Goal: Information Seeking & Learning: Check status

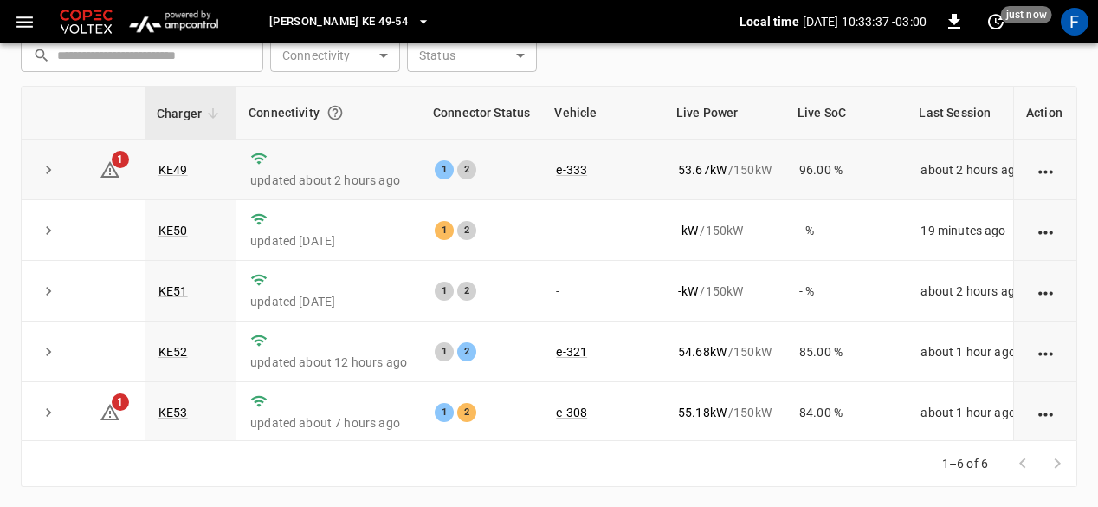
click at [153, 161] on td "KE49" at bounding box center [191, 169] width 92 height 61
click at [171, 163] on link "KE49" at bounding box center [173, 169] width 36 height 21
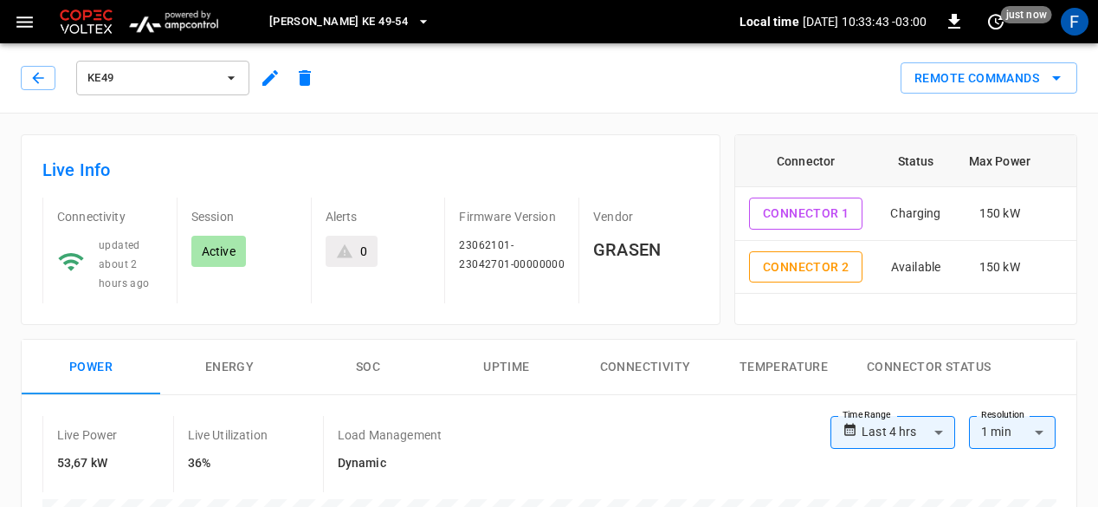
click at [307, 24] on span "[PERSON_NAME] KE 49-54" at bounding box center [338, 22] width 139 height 20
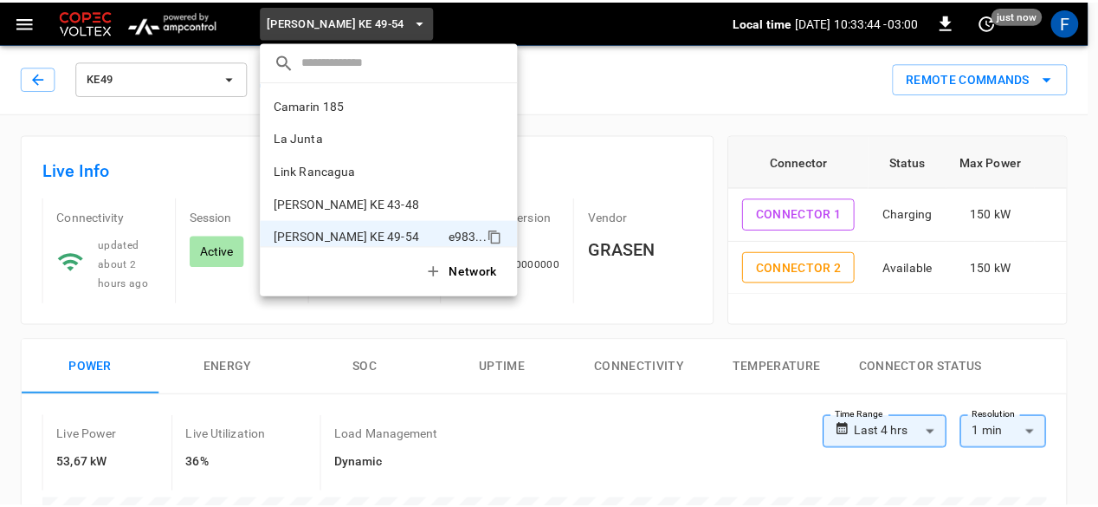
scroll to position [14, 0]
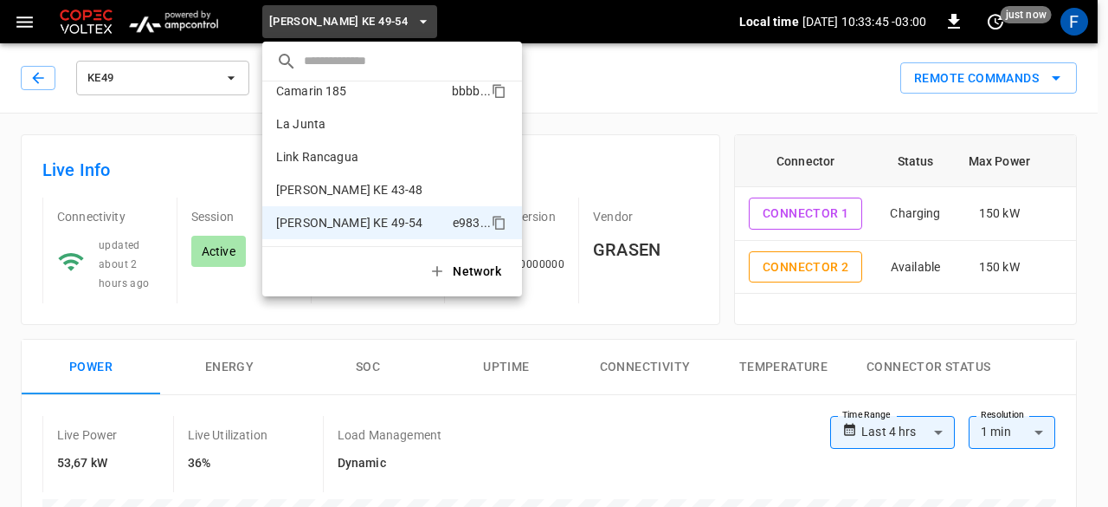
click at [334, 94] on p "Camarin 185" at bounding box center [360, 90] width 169 height 17
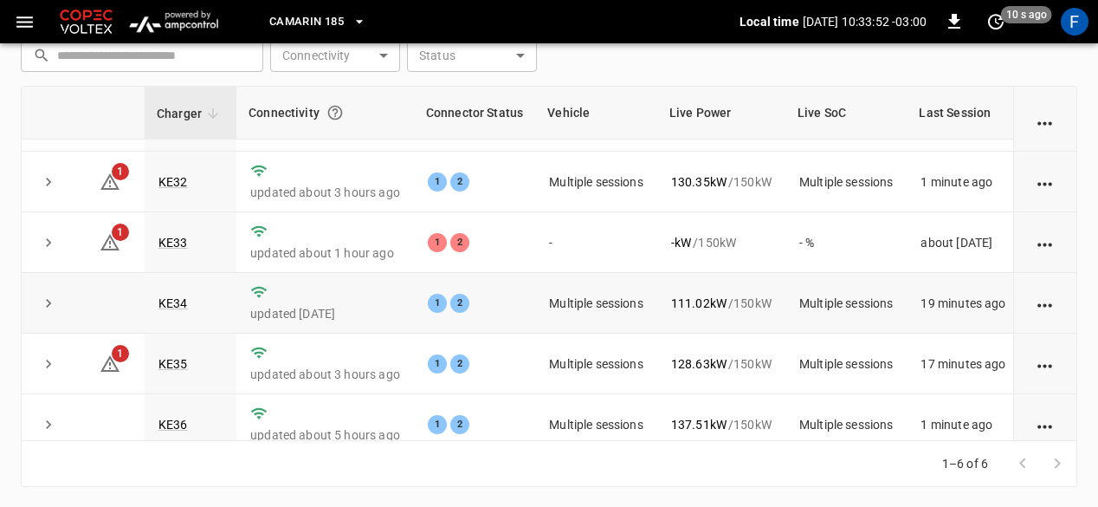
scroll to position [73, 0]
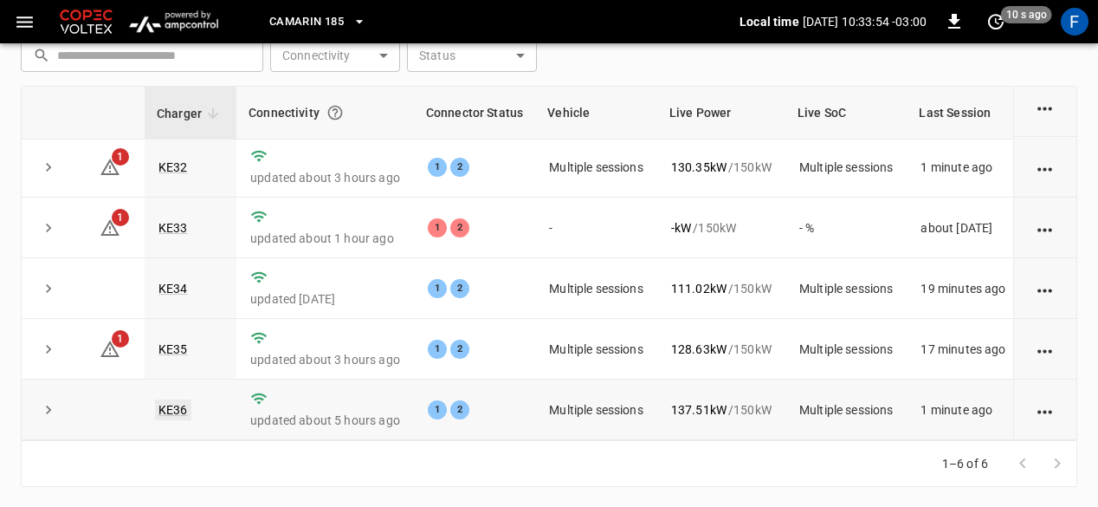
click at [180, 399] on link "KE36" at bounding box center [173, 409] width 36 height 21
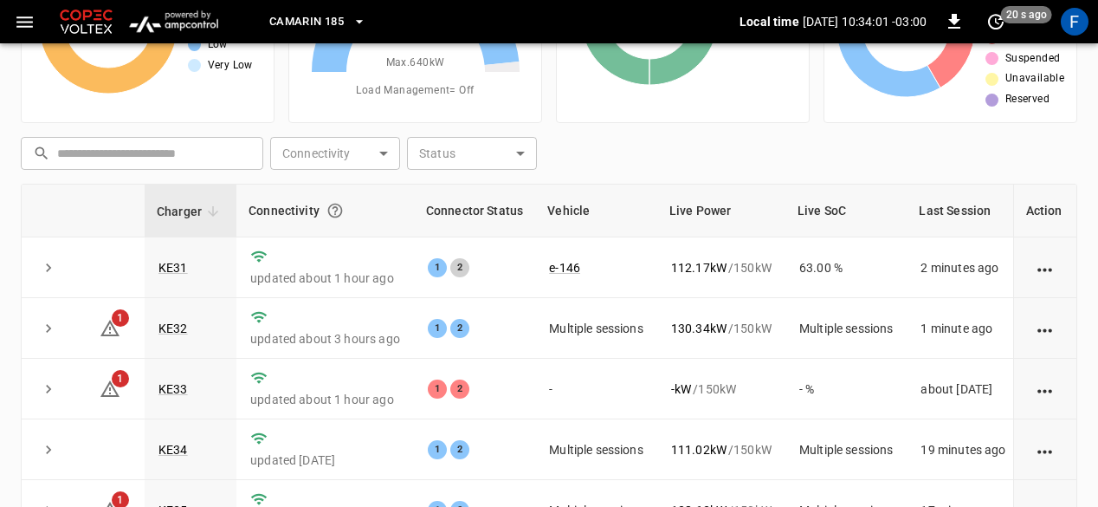
scroll to position [173, 0]
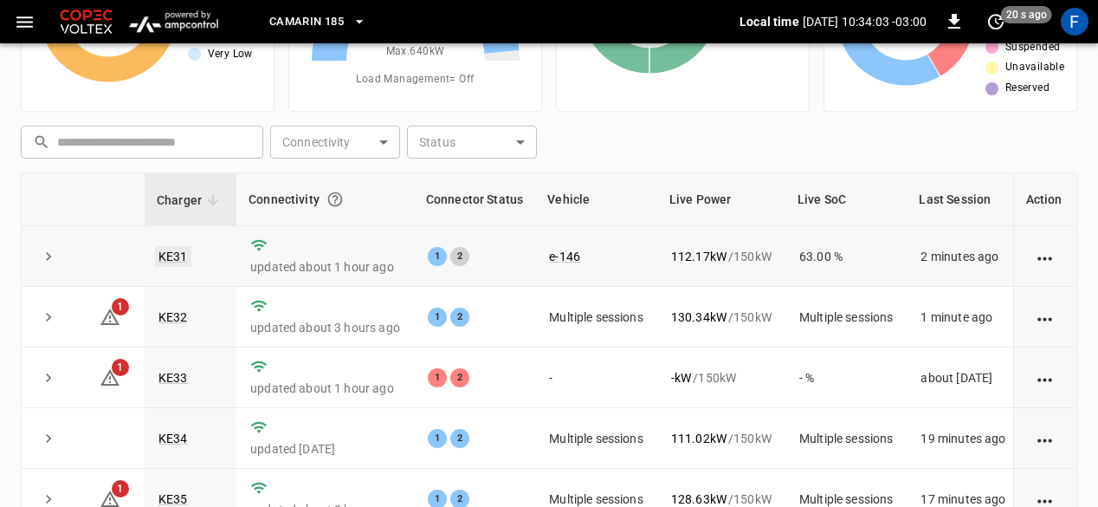
click at [182, 248] on link "KE31" at bounding box center [173, 256] width 36 height 21
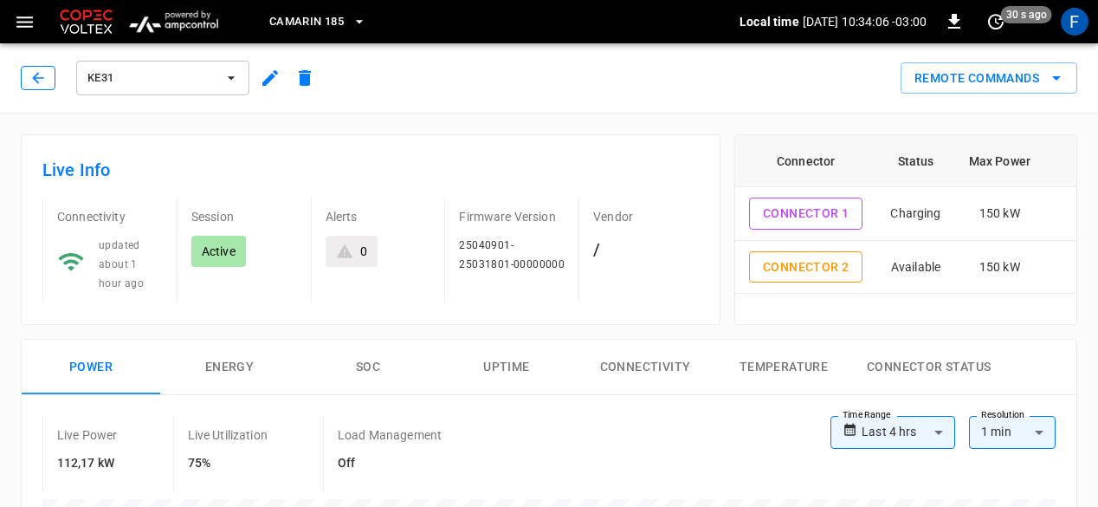
click at [33, 72] on icon "button" at bounding box center [37, 77] width 17 height 17
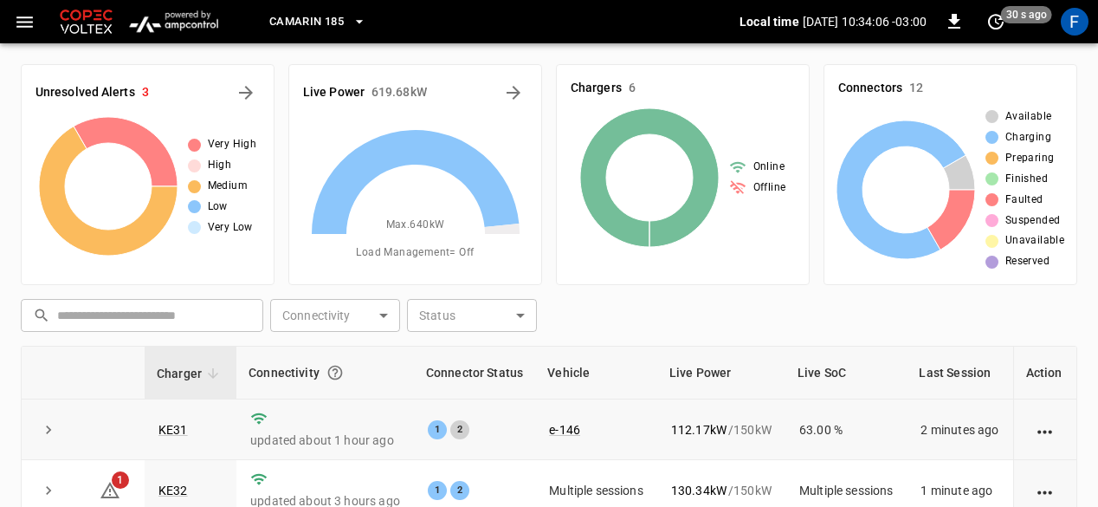
scroll to position [173, 0]
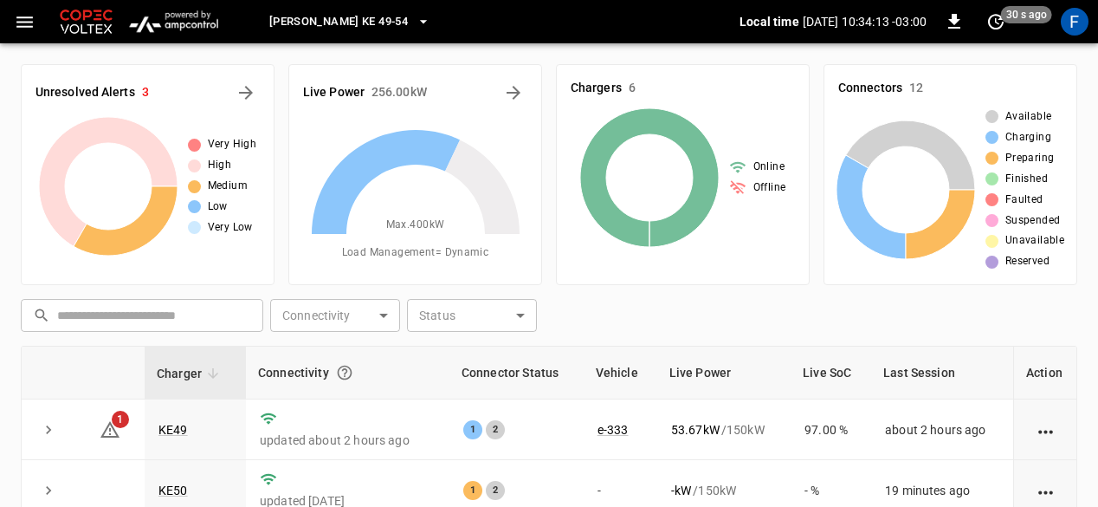
scroll to position [260, 0]
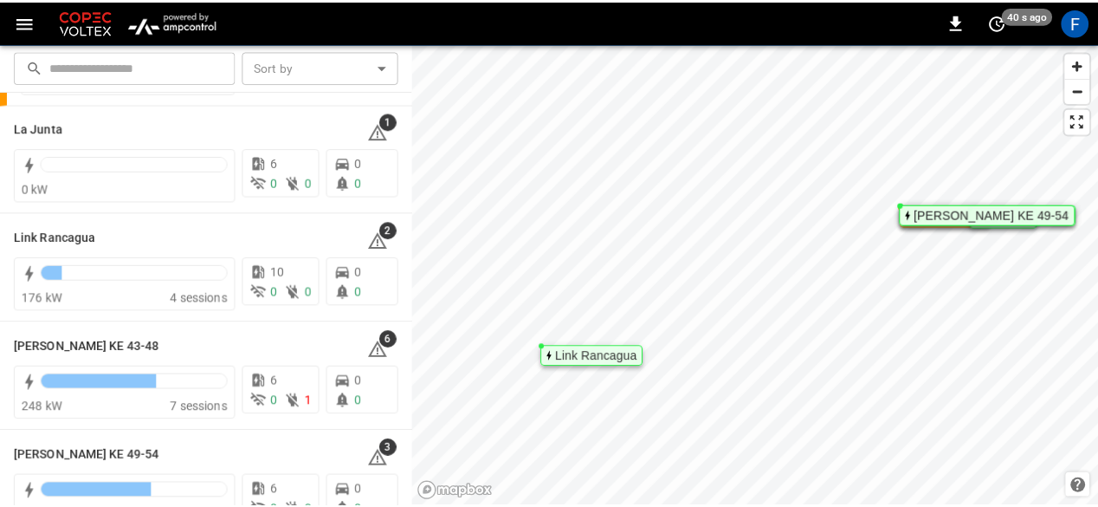
scroll to position [154, 0]
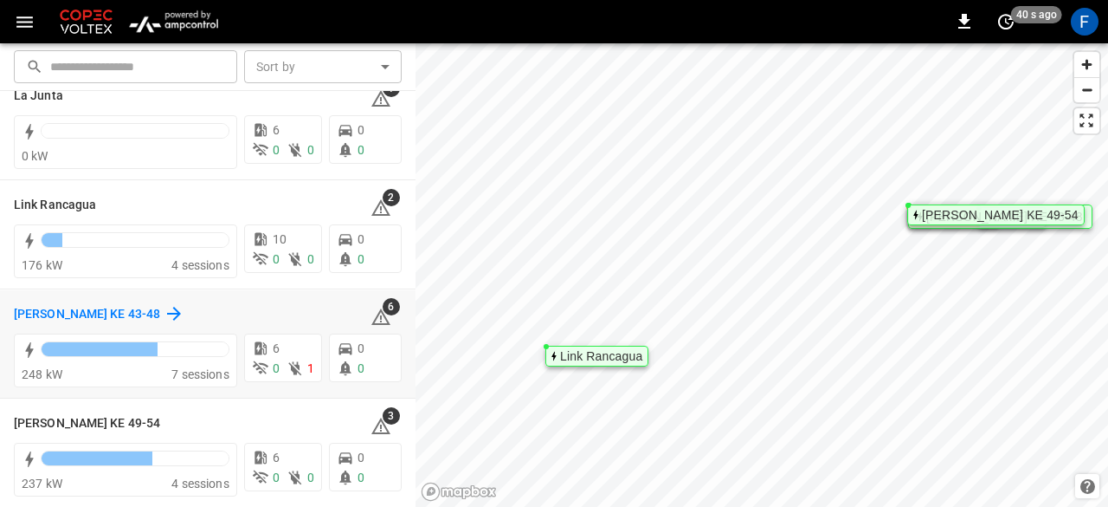
click at [36, 315] on h6 "[PERSON_NAME] KE 43-48" at bounding box center [87, 314] width 146 height 19
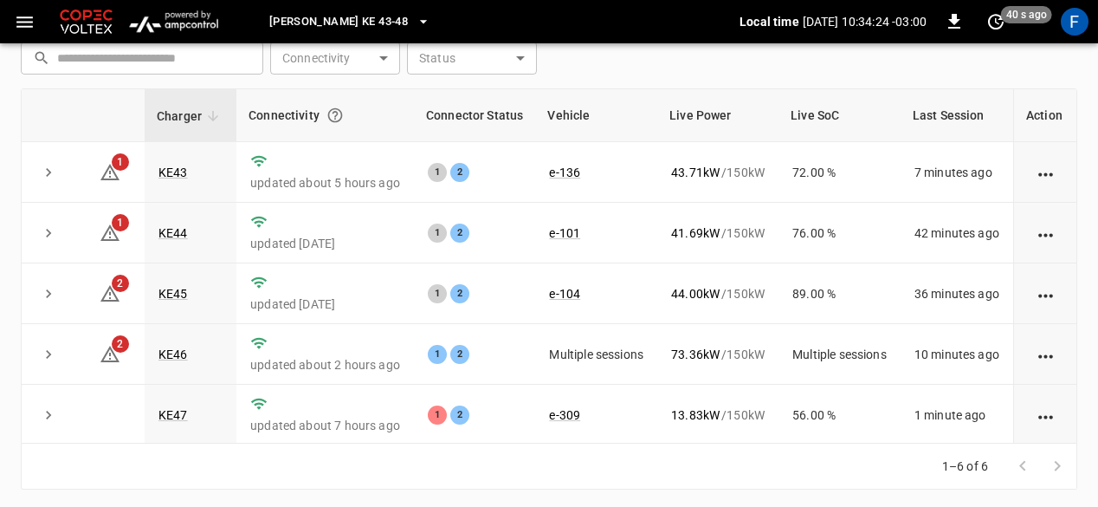
scroll to position [260, 0]
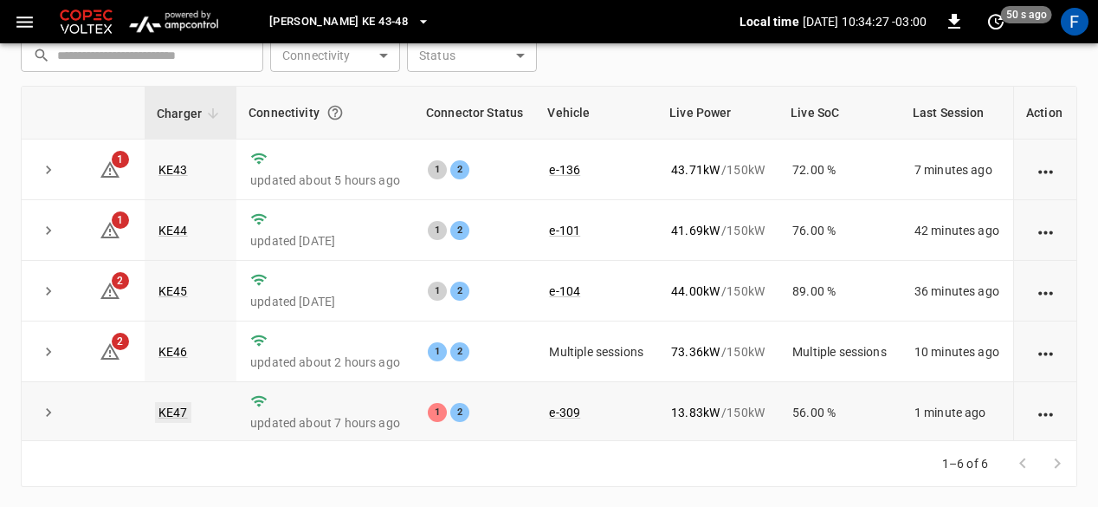
click at [165, 405] on link "KE47" at bounding box center [173, 412] width 36 height 21
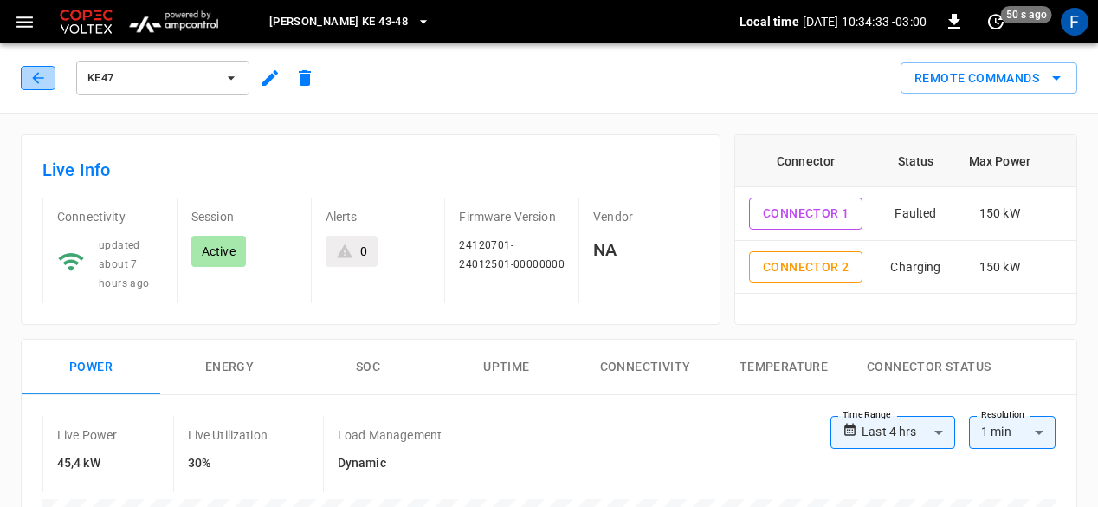
click at [50, 81] on button "button" at bounding box center [38, 78] width 35 height 24
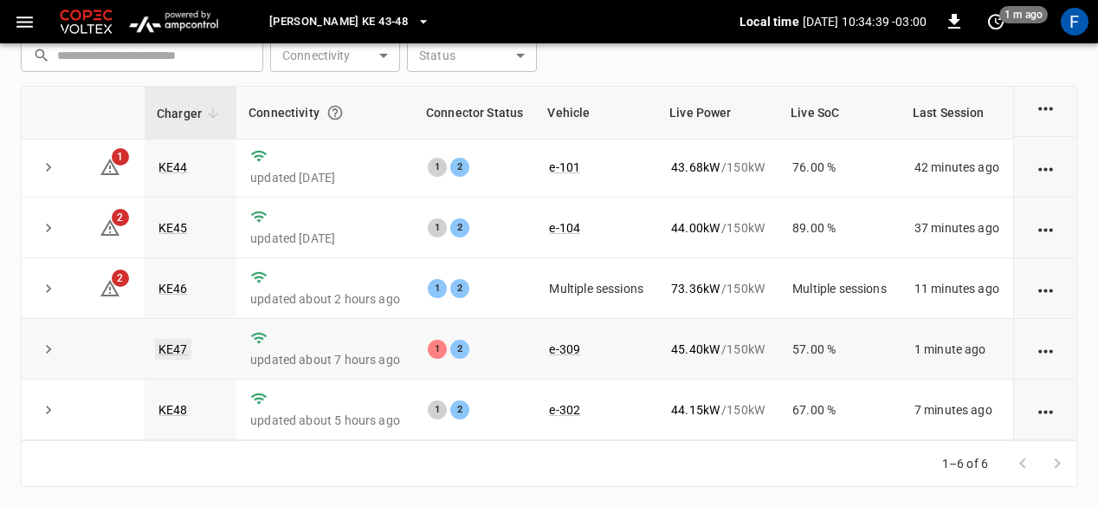
click at [173, 339] on link "KE47" at bounding box center [173, 349] width 36 height 21
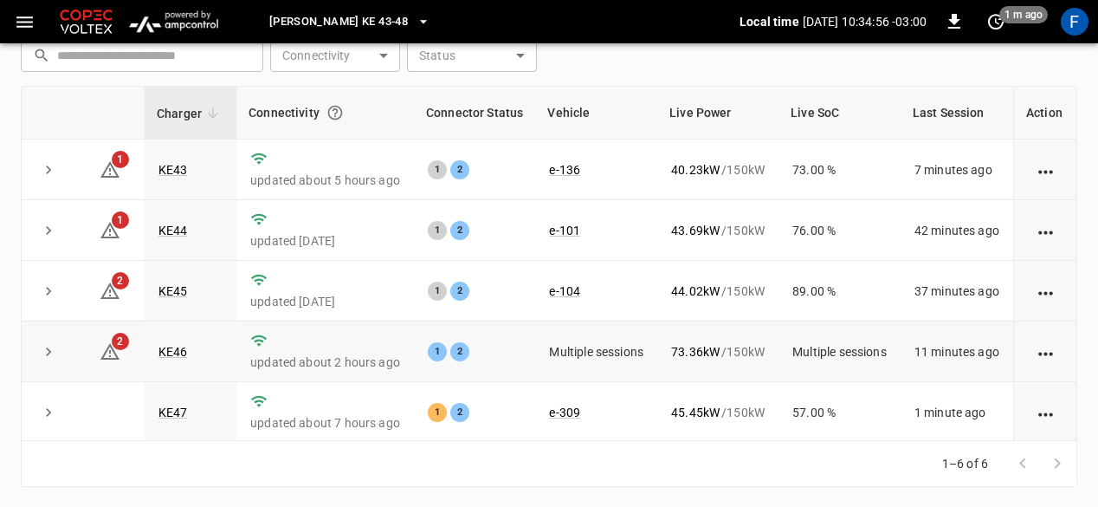
scroll to position [73, 0]
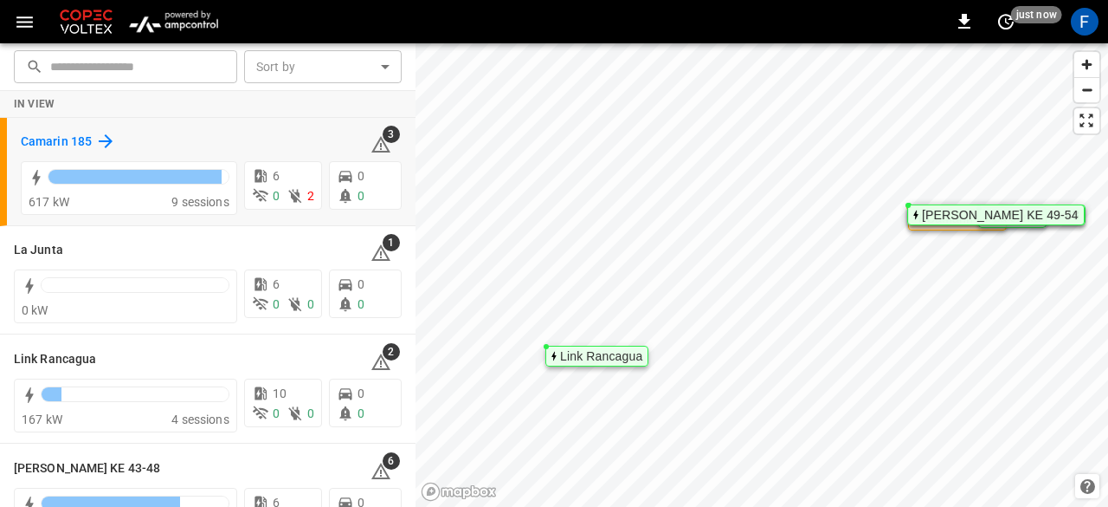
click at [36, 139] on h6 "Camarin 185" at bounding box center [56, 141] width 71 height 19
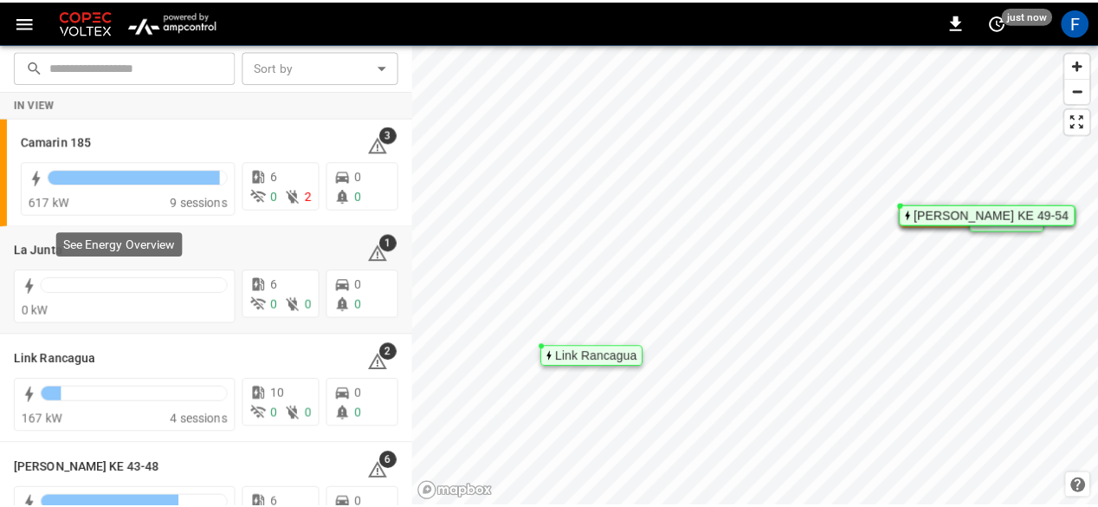
scroll to position [154, 0]
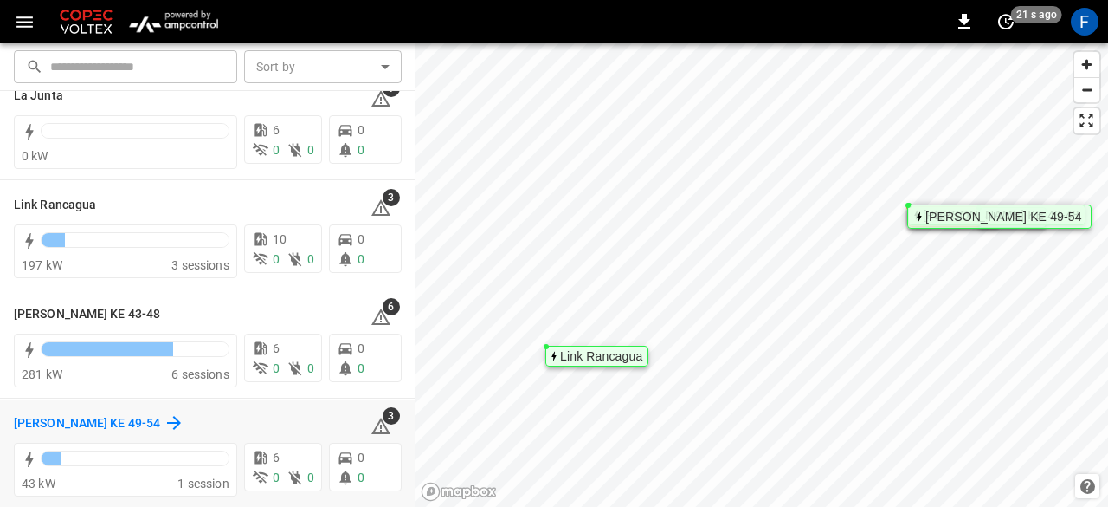
click at [38, 420] on h6 "[PERSON_NAME] KE 49-54" at bounding box center [87, 423] width 146 height 19
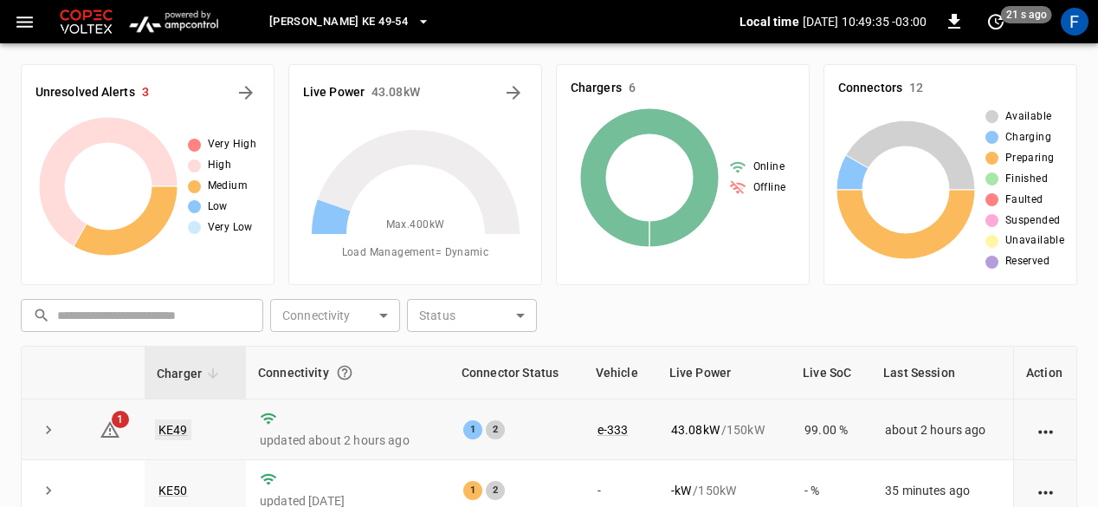
click at [165, 422] on link "KE49" at bounding box center [173, 429] width 36 height 21
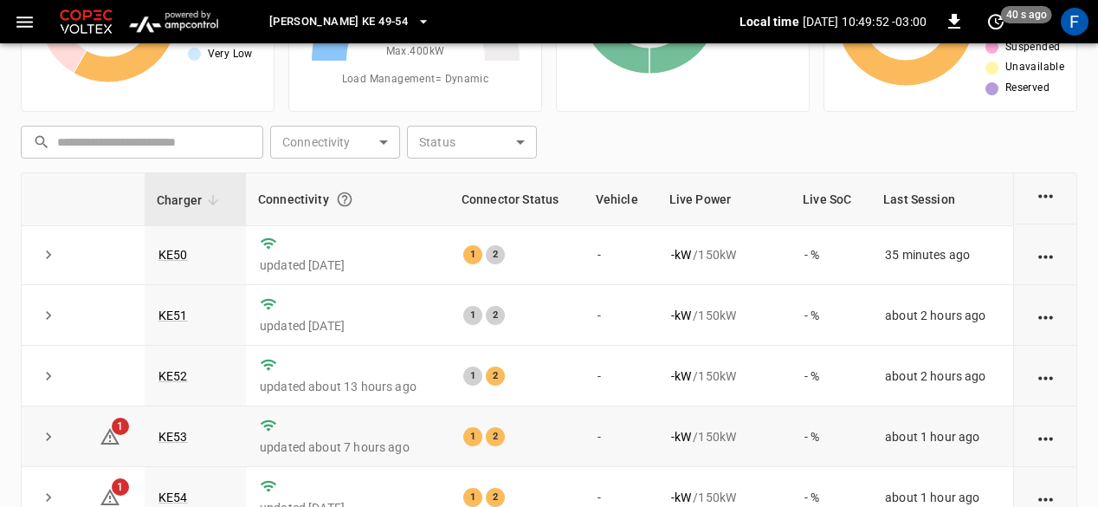
scroll to position [260, 0]
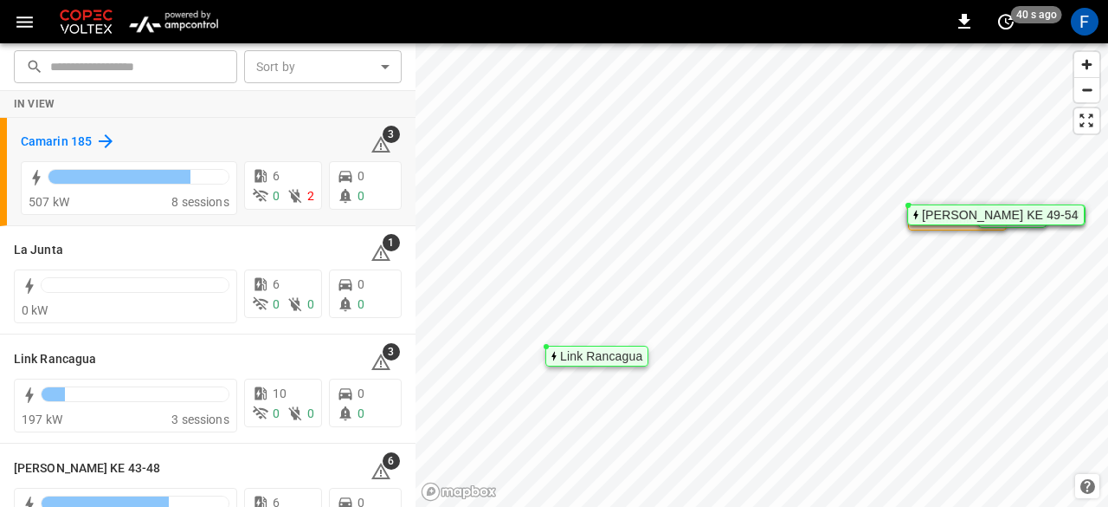
click at [100, 143] on icon at bounding box center [105, 141] width 21 height 21
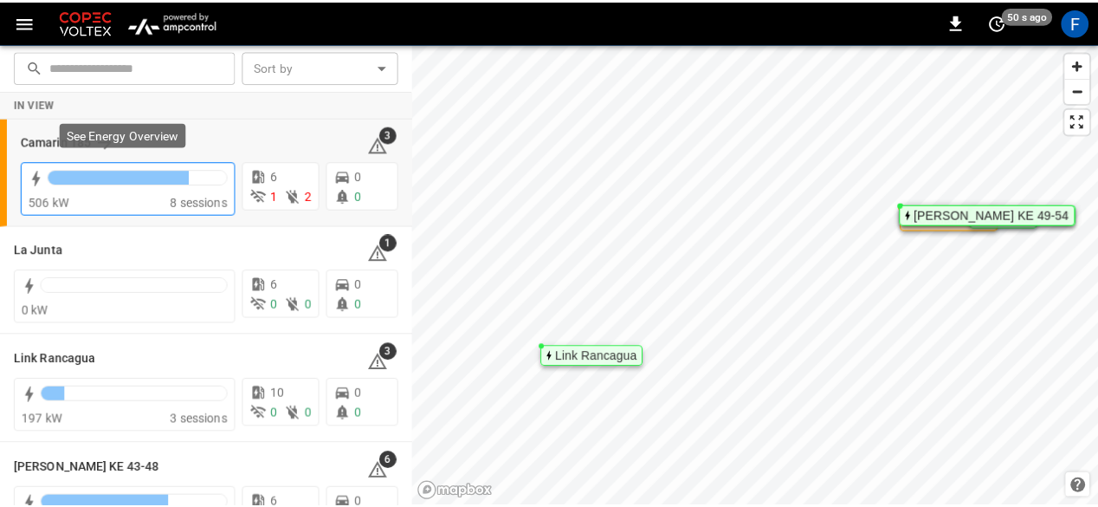
scroll to position [154, 0]
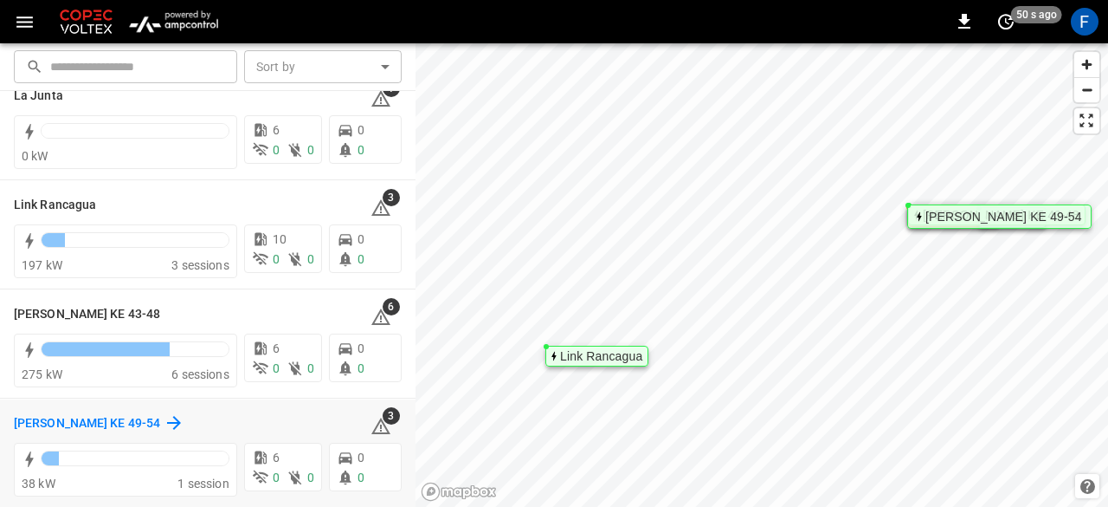
click at [39, 422] on h6 "[PERSON_NAME] KE 49-54" at bounding box center [87, 423] width 146 height 19
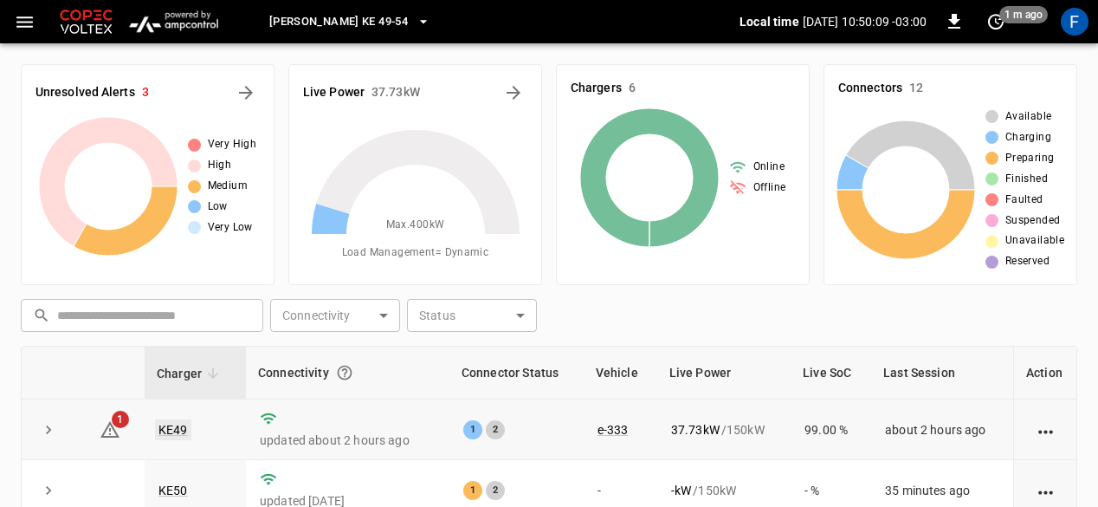
click at [185, 427] on link "KE49" at bounding box center [173, 429] width 36 height 21
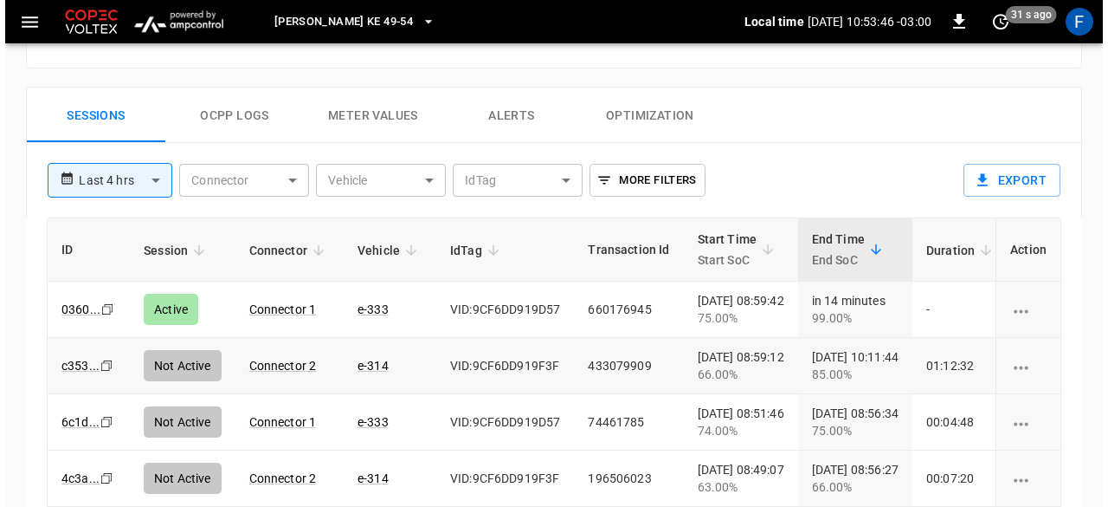
scroll to position [779, 0]
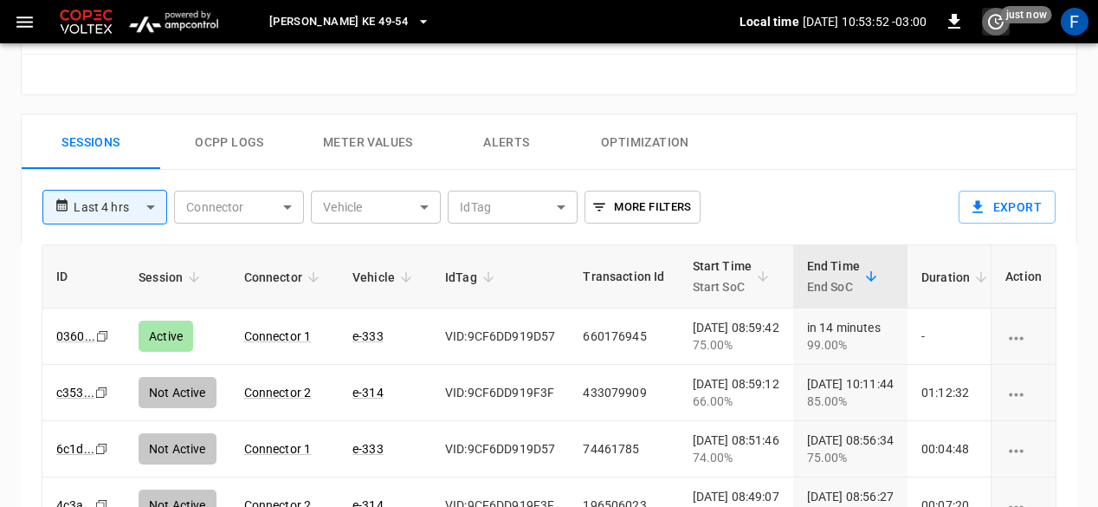
click at [996, 32] on button "set refresh interval" at bounding box center [996, 22] width 28 height 28
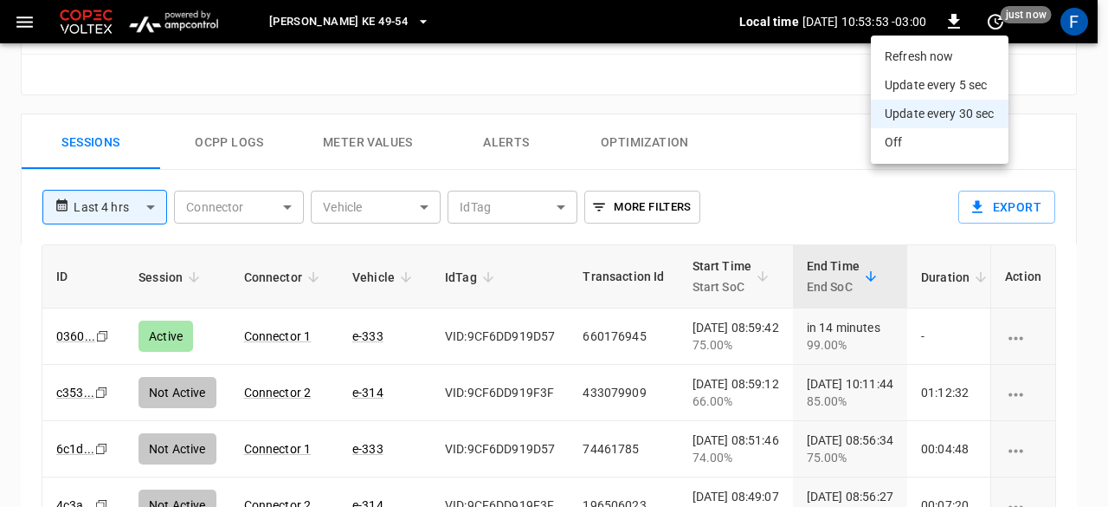
click at [956, 60] on li "Refresh now" at bounding box center [940, 56] width 138 height 29
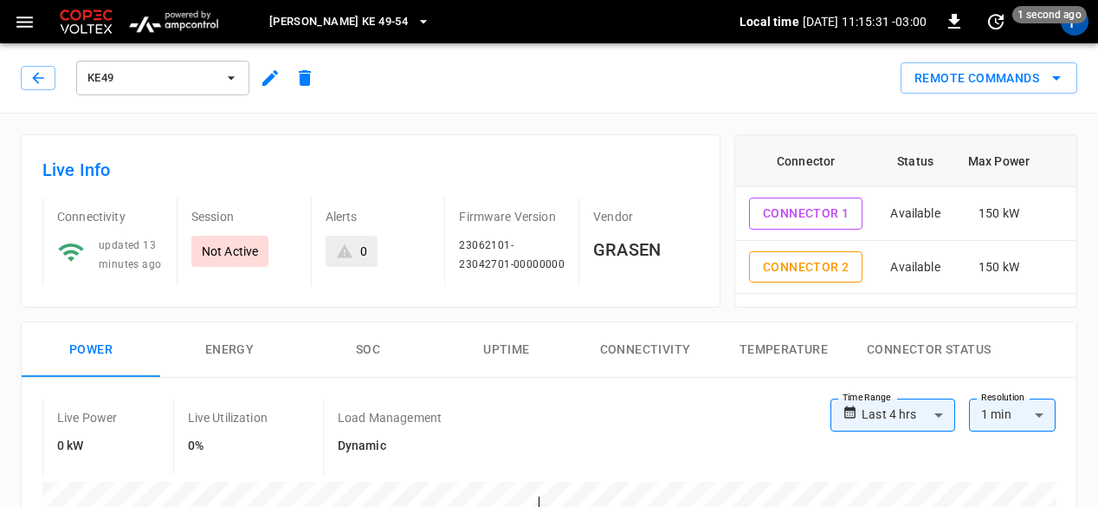
click at [281, 29] on span "[PERSON_NAME] KE 49-54" at bounding box center [338, 22] width 139 height 20
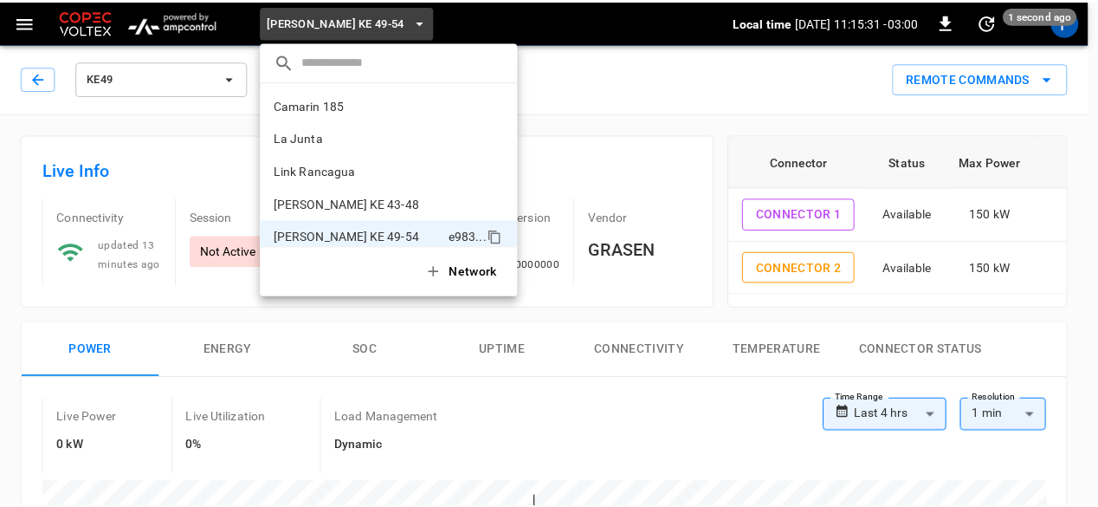
scroll to position [14, 0]
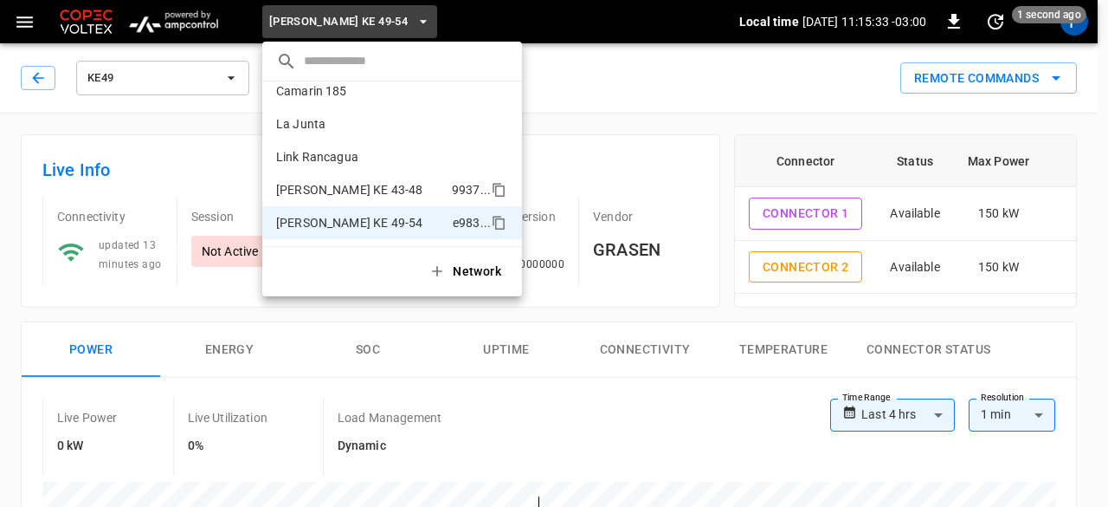
click at [324, 179] on li "[PERSON_NAME] KE 43-48 9937 ..." at bounding box center [392, 189] width 260 height 33
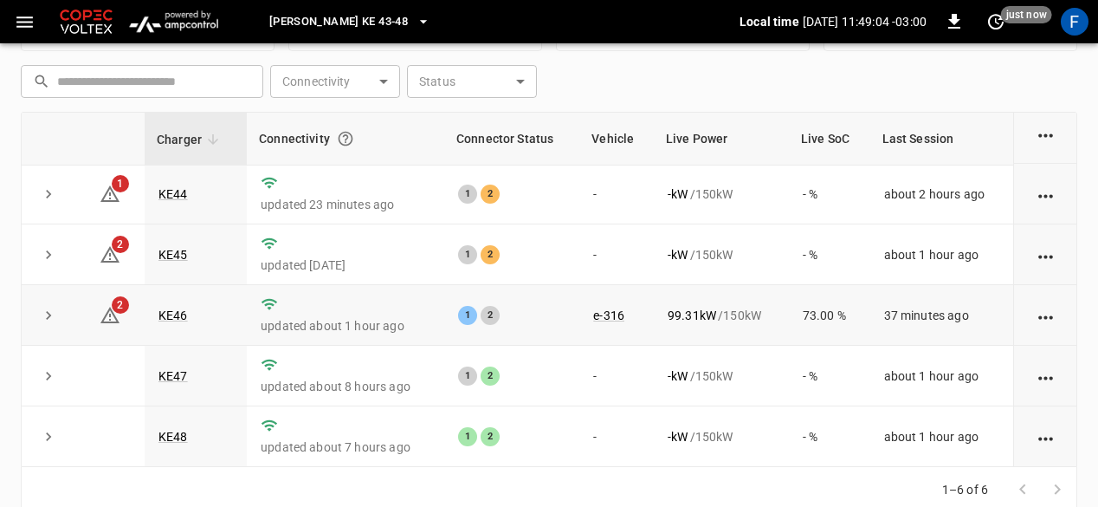
scroll to position [260, 0]
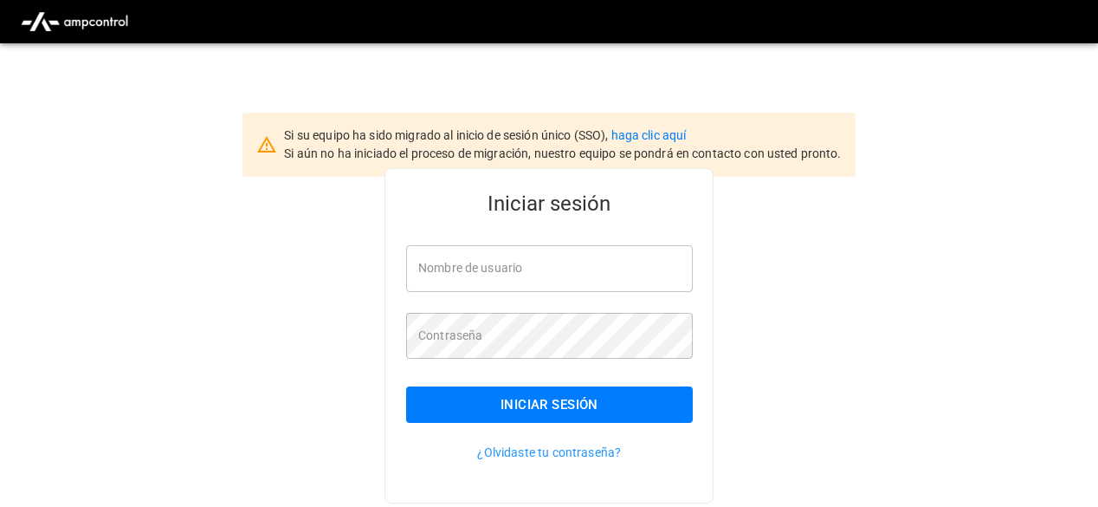
type input "**********"
click at [494, 404] on button "Iniciar sesión" at bounding box center [549, 404] width 287 height 36
